Goal: Register for event/course

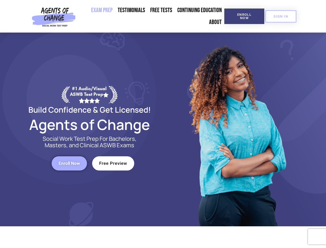
click at [163, 124] on div at bounding box center [236, 128] width 147 height 193
click at [244, 16] on span "Enroll Now" at bounding box center [243, 16] width 23 height 7
click at [281, 16] on span "SIGN IN" at bounding box center [280, 16] width 14 height 3
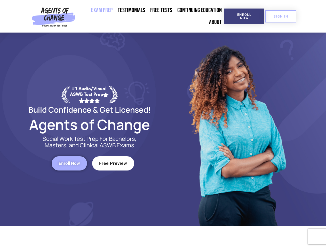
click at [69, 163] on span "Enroll Now" at bounding box center [69, 163] width 21 height 4
click at [113, 163] on span "Free Preview" at bounding box center [113, 163] width 28 height 4
